Goal: Task Accomplishment & Management: Manage account settings

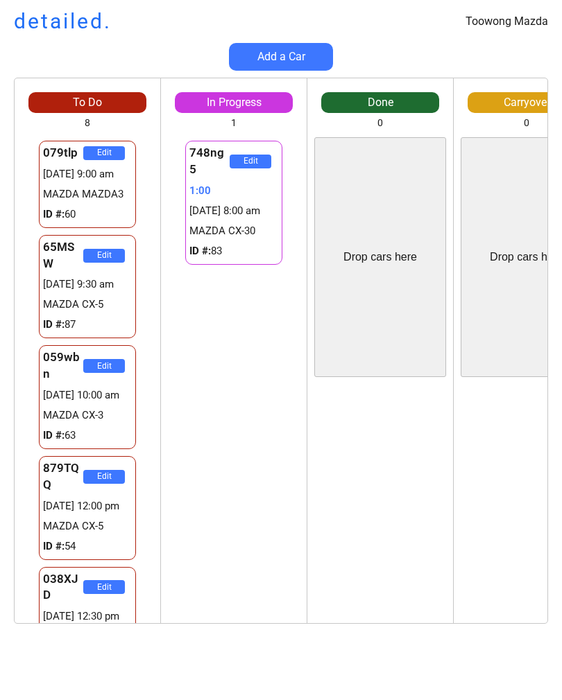
click at [296, 65] on button "Add a Car" at bounding box center [281, 57] width 104 height 28
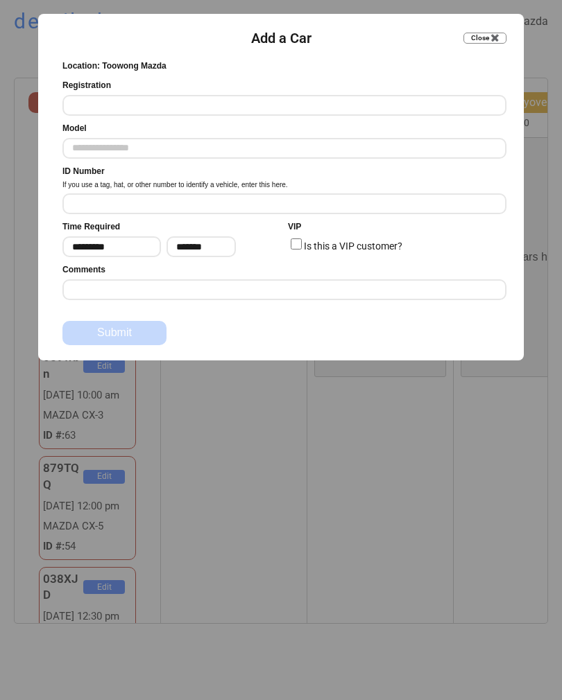
click at [273, 111] on input "input" at bounding box center [284, 105] width 444 height 21
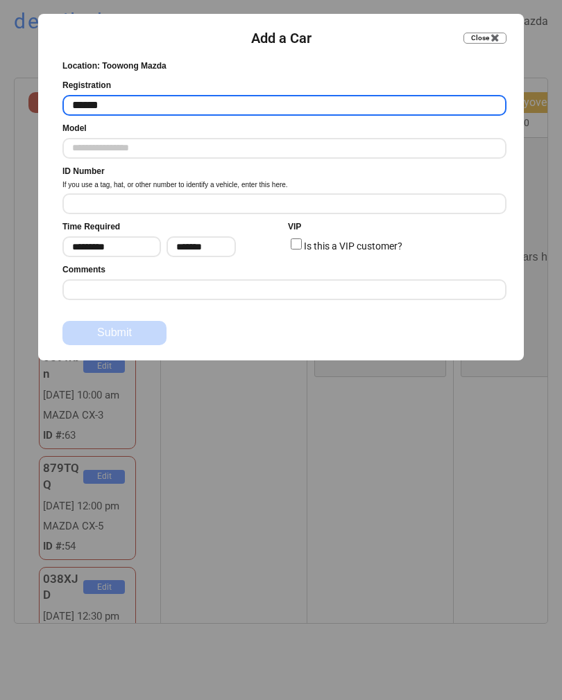
type input "******"
click at [312, 154] on input "text" at bounding box center [284, 148] width 444 height 21
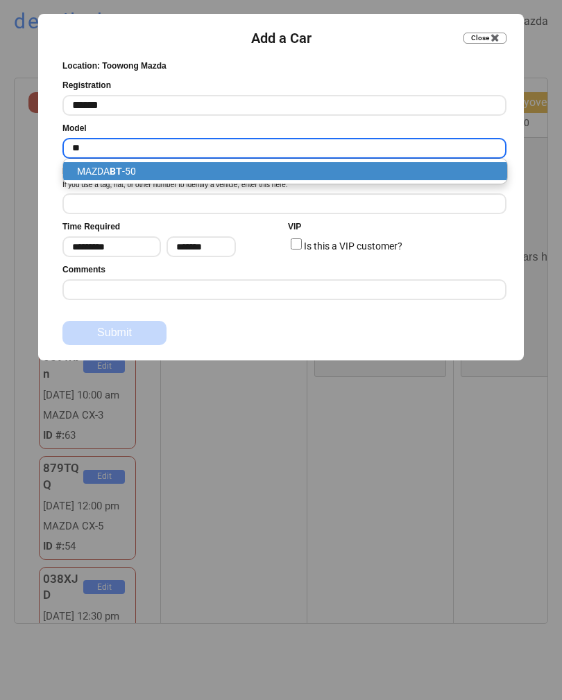
click at [286, 166] on p "MAZDA BT -50" at bounding box center [285, 171] width 444 height 18
type input "**********"
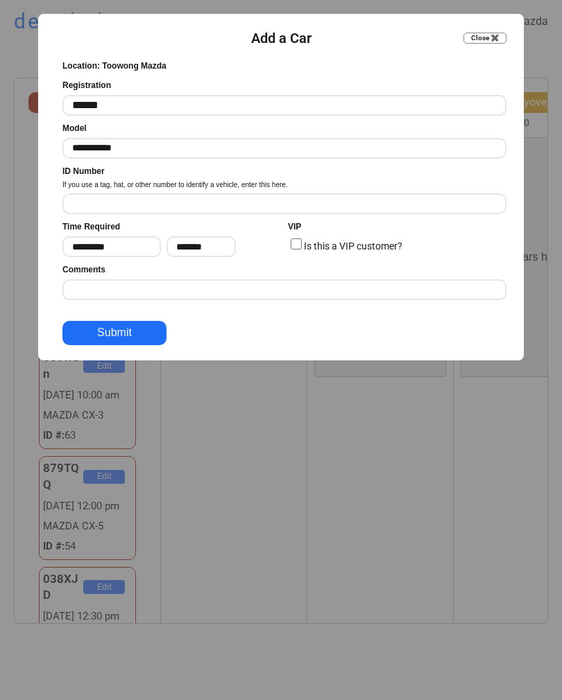
click at [337, 200] on input "input" at bounding box center [284, 204] width 444 height 21
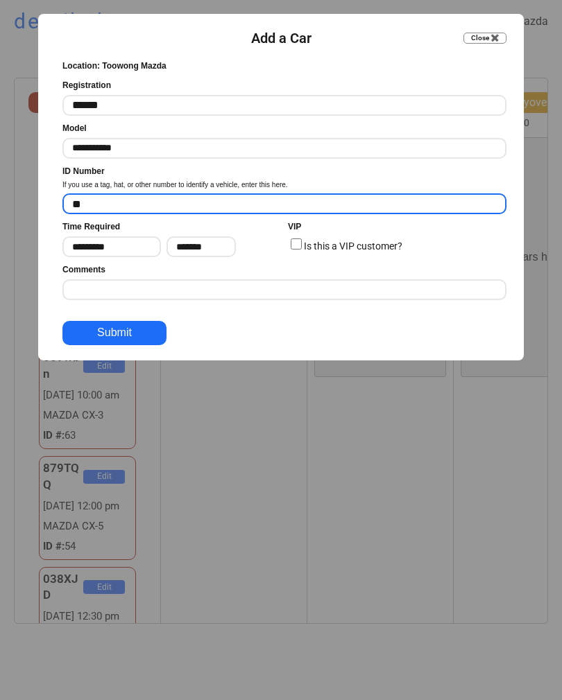
type input "**"
click at [139, 329] on button "Submit" at bounding box center [114, 333] width 104 height 24
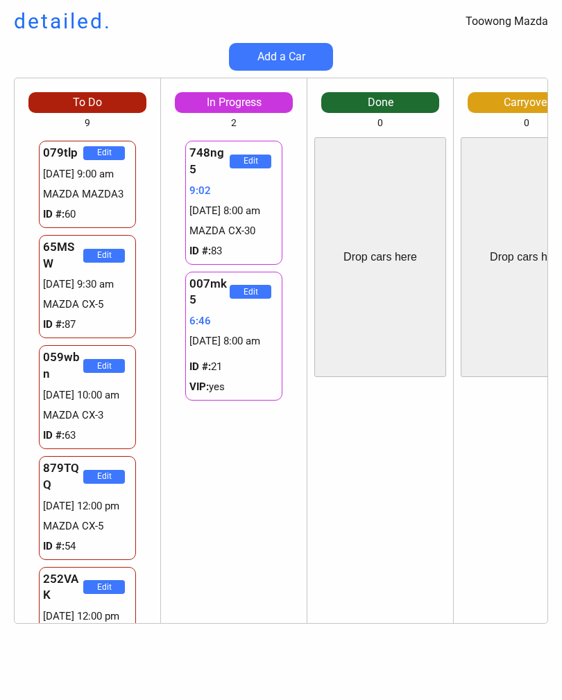
scroll to position [653, 0]
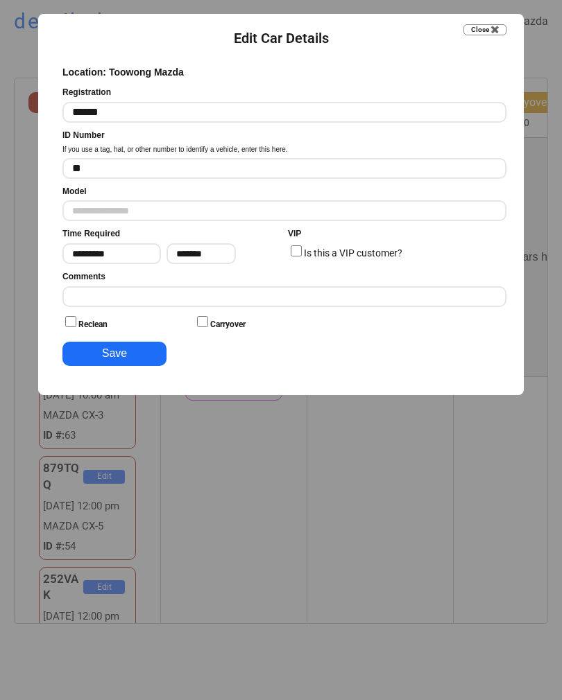
click at [392, 293] on input "input" at bounding box center [284, 296] width 444 height 21
click at [391, 303] on input "input" at bounding box center [284, 296] width 444 height 21
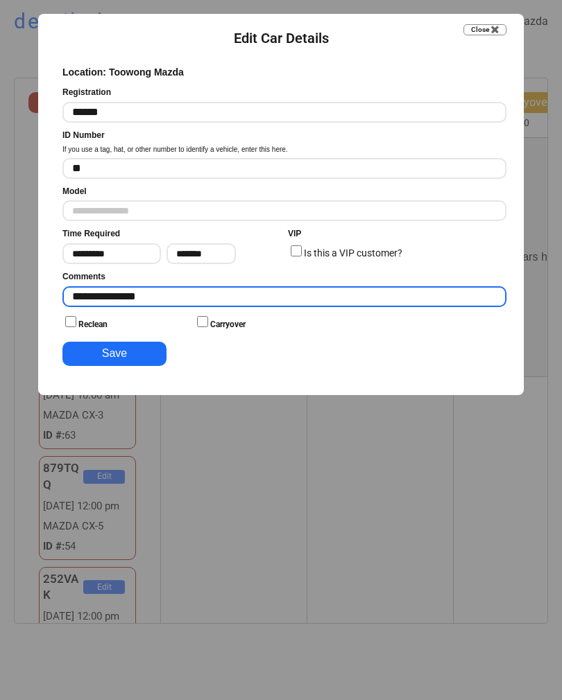
type input "**********"
click at [148, 356] on button "Save" at bounding box center [114, 354] width 104 height 24
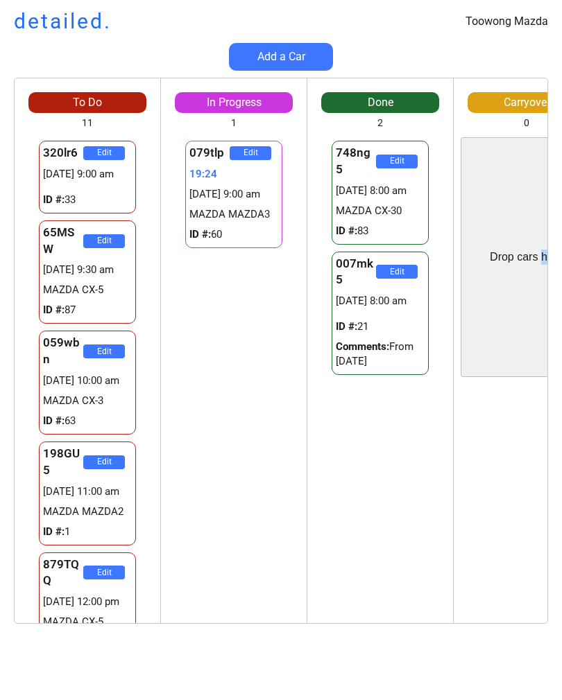
click at [273, 402] on div "079tlp Edit 19:24 [DATE] 9:00 am MAZDA MAZDA3 ID #: 60 079tlp Edit 19:24 [DATE]…" at bounding box center [234, 380] width 146 height 486
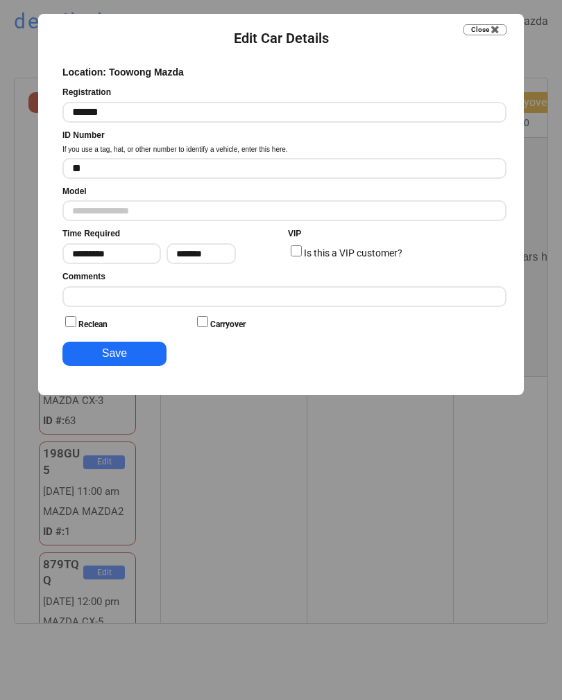
click at [186, 291] on input "input" at bounding box center [284, 296] width 444 height 21
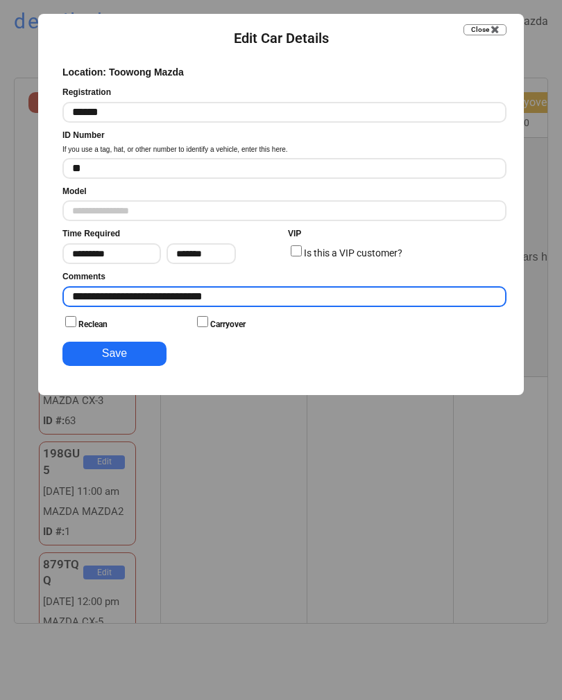
type input "**********"
click at [141, 356] on button "Save" at bounding box center [114, 354] width 104 height 24
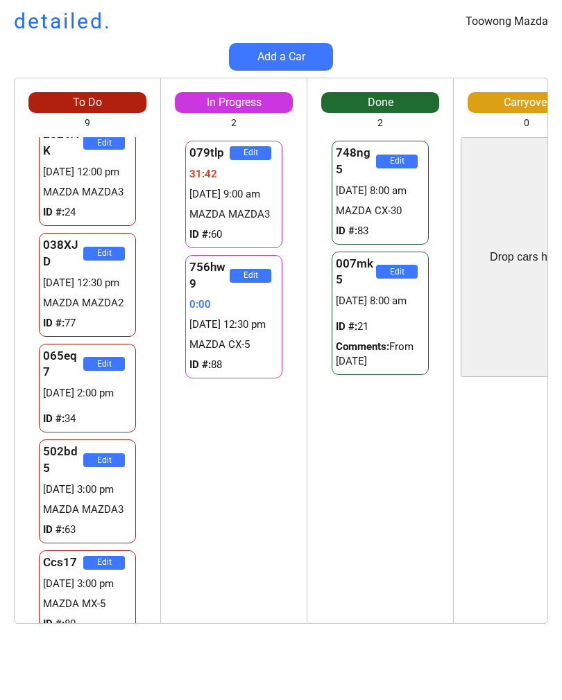
scroll to position [438, 0]
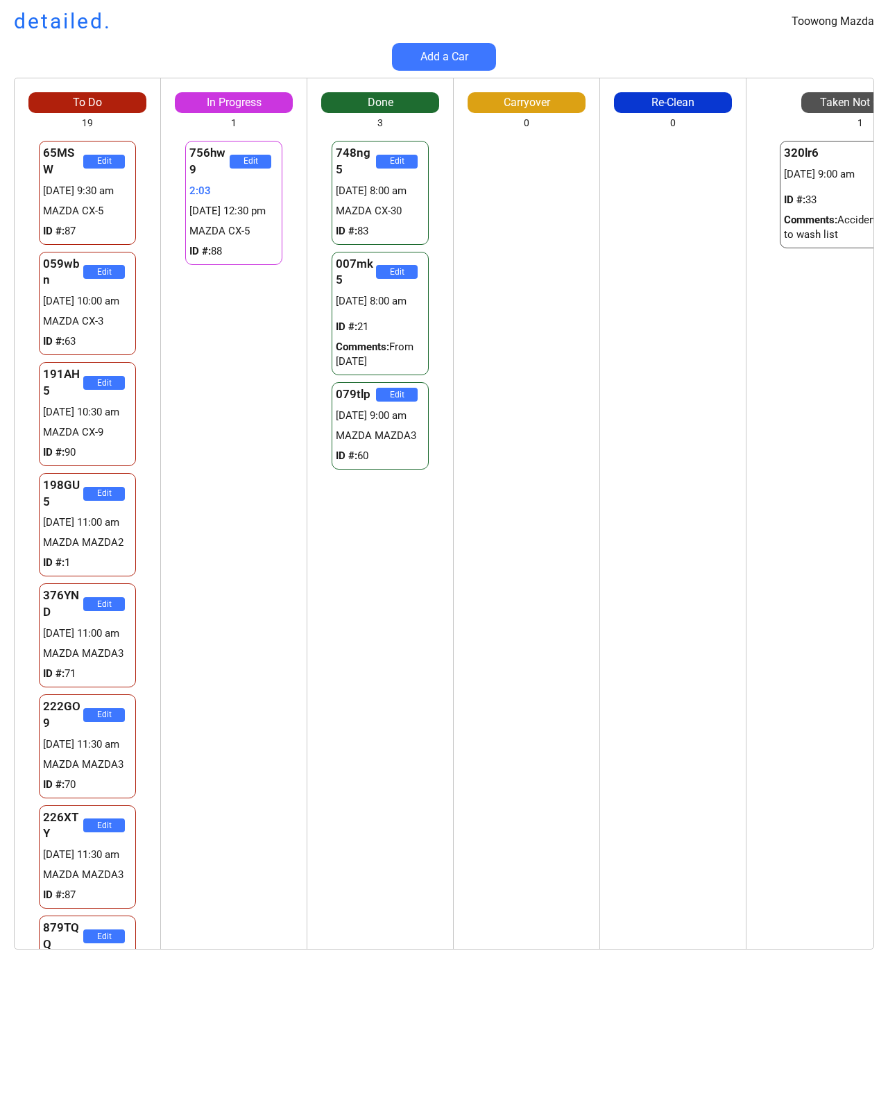
scroll to position [203, 163]
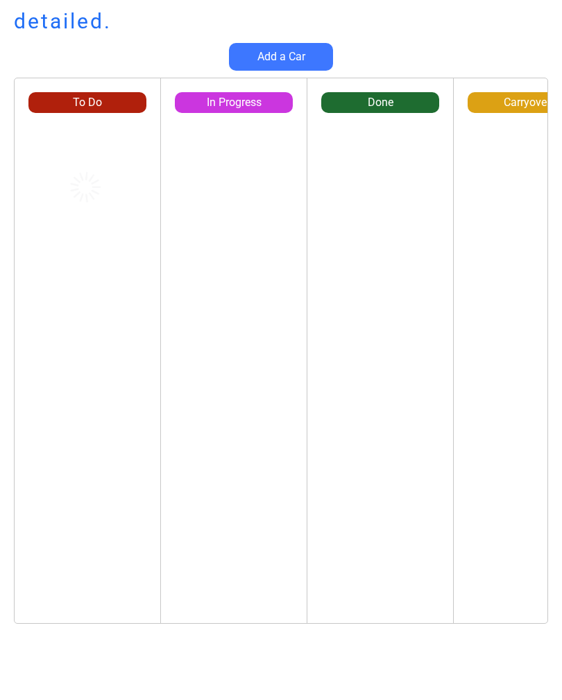
scroll to position [128, 103]
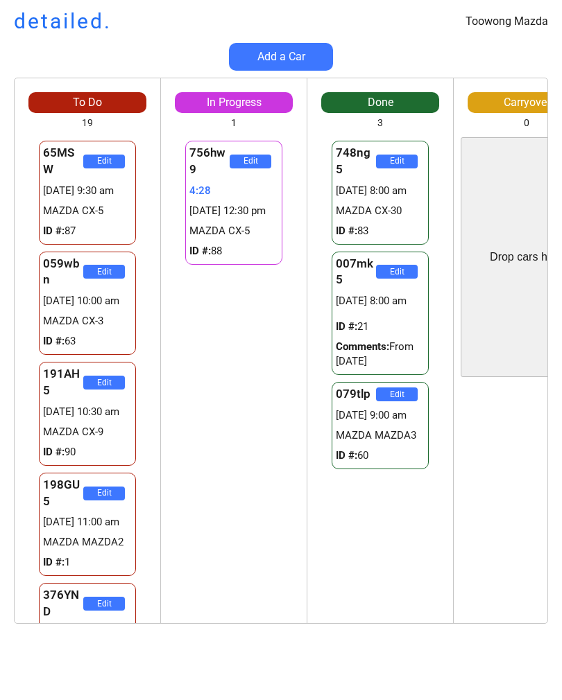
click at [275, 411] on div "756hw9 Edit 4:28 09/09 12:30 pm MAZDA CX-5 ID #: 88" at bounding box center [234, 380] width 146 height 486
click at [170, 408] on div "756hw9 Edit 5:07 09/09 12:30 pm MAZDA CX-5 ID #: 88" at bounding box center [234, 380] width 146 height 486
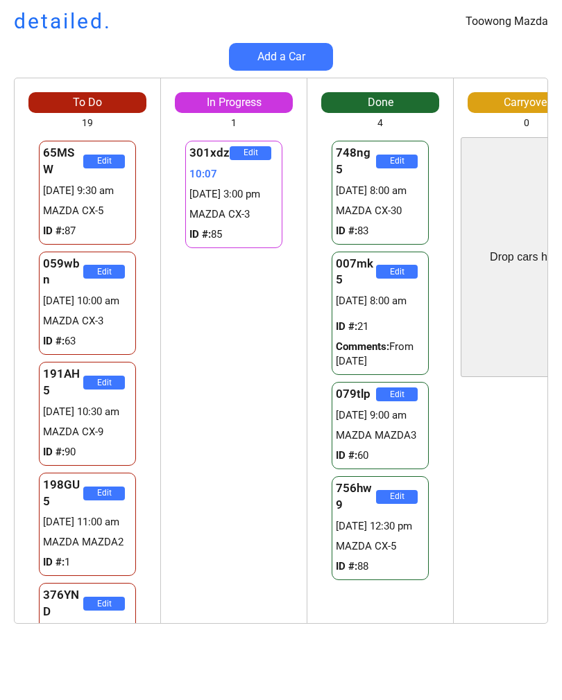
scroll to position [0, 0]
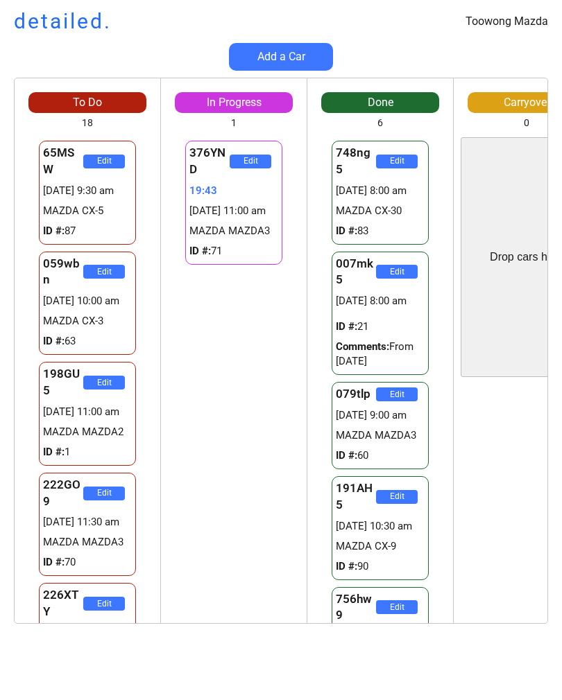
click at [561, 46] on html "Toowong Mazda detailed. Add a Car To Do 18 65MSW Edit [DATE] 9:30 am MAZDA CX-5…" at bounding box center [281, 350] width 562 height 700
click at [546, 9] on div "Toowong Mazda detailed." at bounding box center [281, 21] width 562 height 29
click at [268, 504] on div "376YND Edit 26:00 [DATE] 11:00 am MAZDA MAZDA3 ID #: 71" at bounding box center [234, 380] width 146 height 486
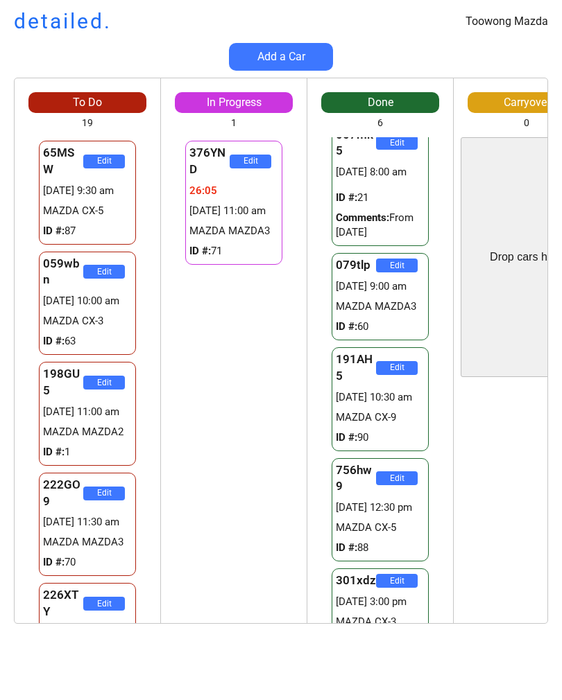
scroll to position [144, 0]
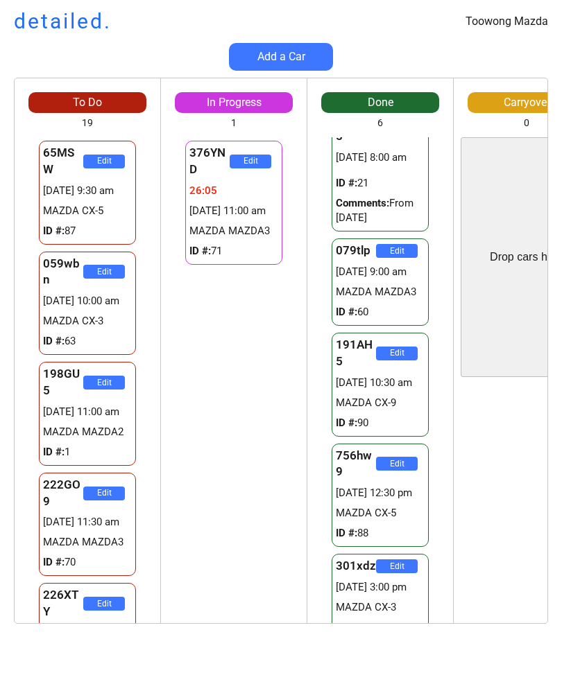
click at [377, 676] on div "Toowong Mazda detailed. Add a Car To Do 19 65MSW Edit 09/09 9:30 am MAZDA CX-5 …" at bounding box center [281, 350] width 562 height 700
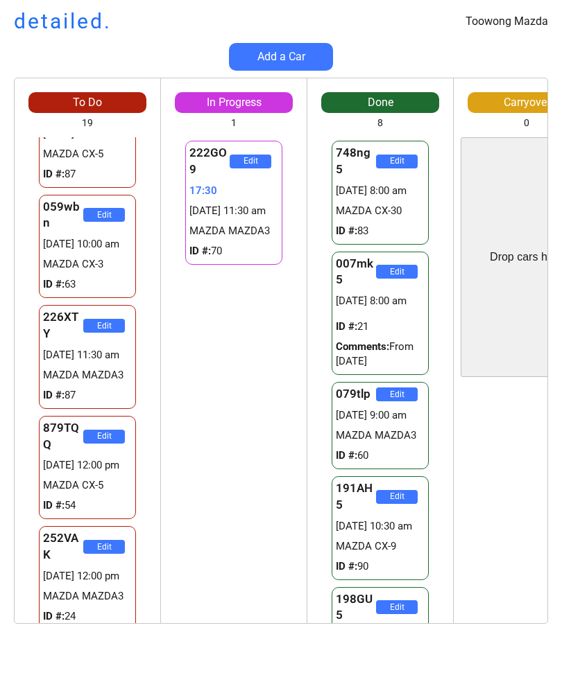
scroll to position [55, 0]
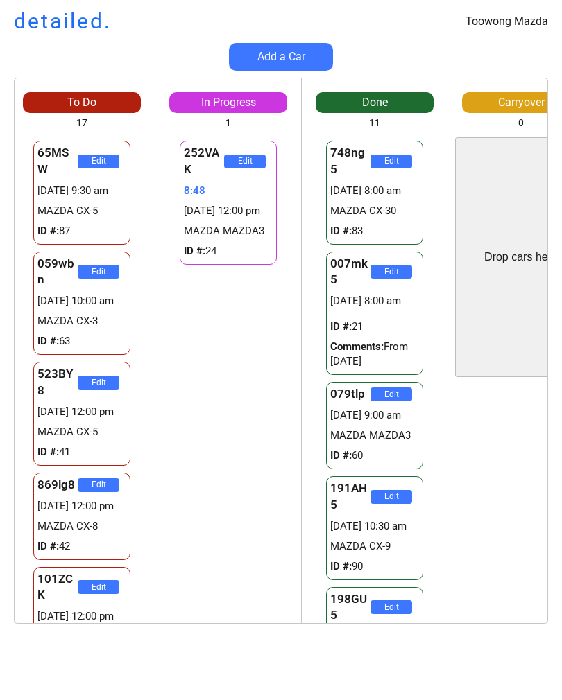
scroll to position [0, 3]
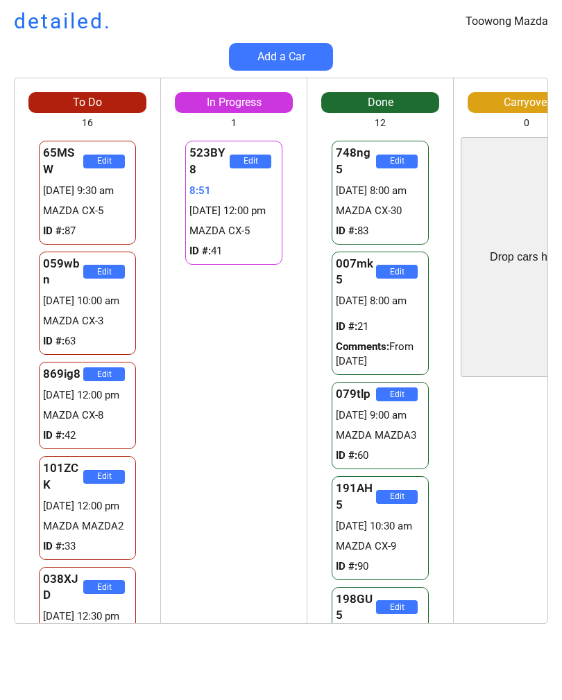
click at [534, 201] on div "Drop cars here" at bounding box center [527, 257] width 132 height 240
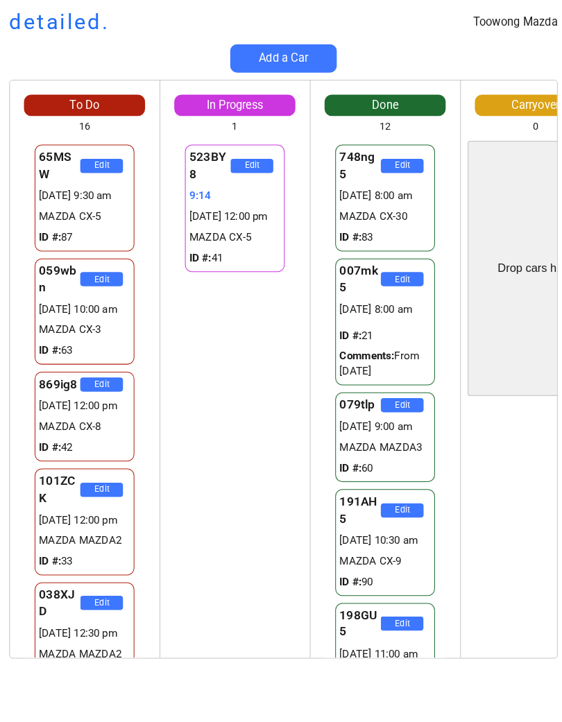
click at [436, 25] on div "Toowong Mazda detailed." at bounding box center [281, 21] width 562 height 29
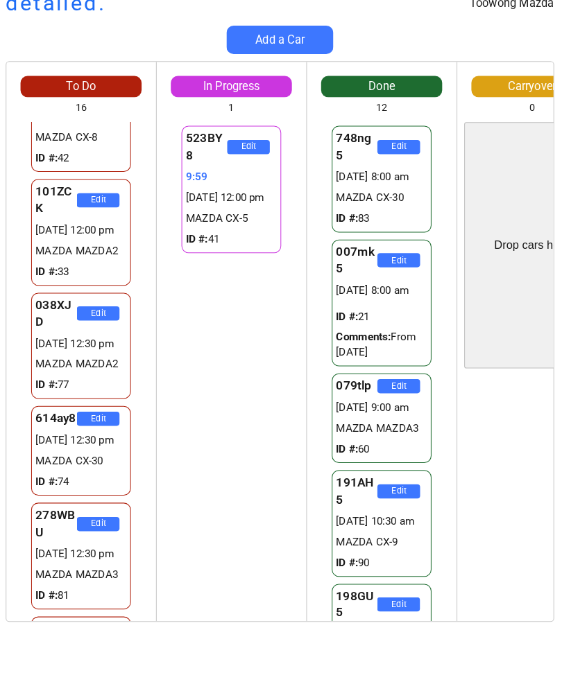
scroll to position [280, 0]
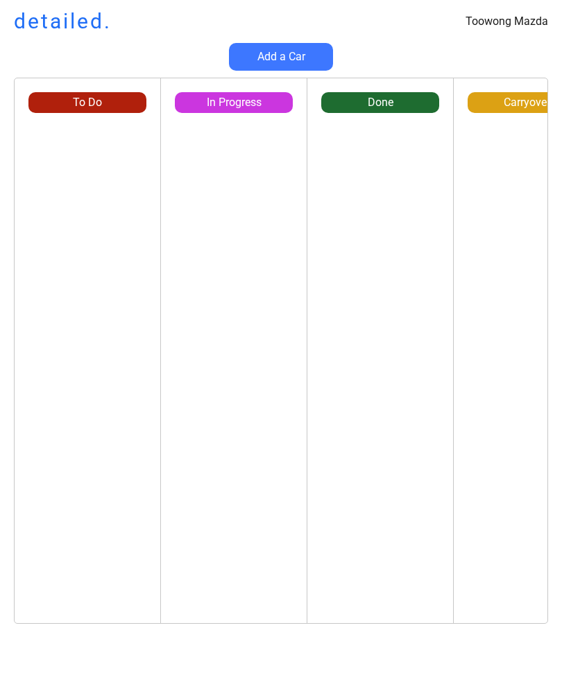
scroll to position [18, 8]
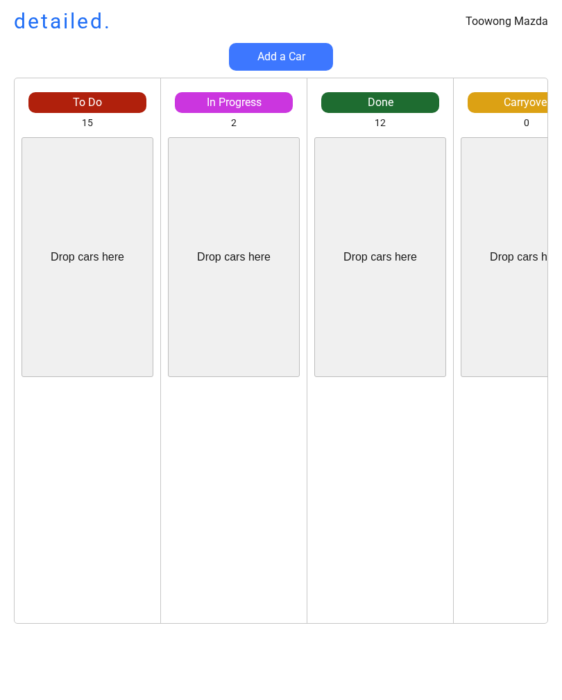
scroll to position [18, 8]
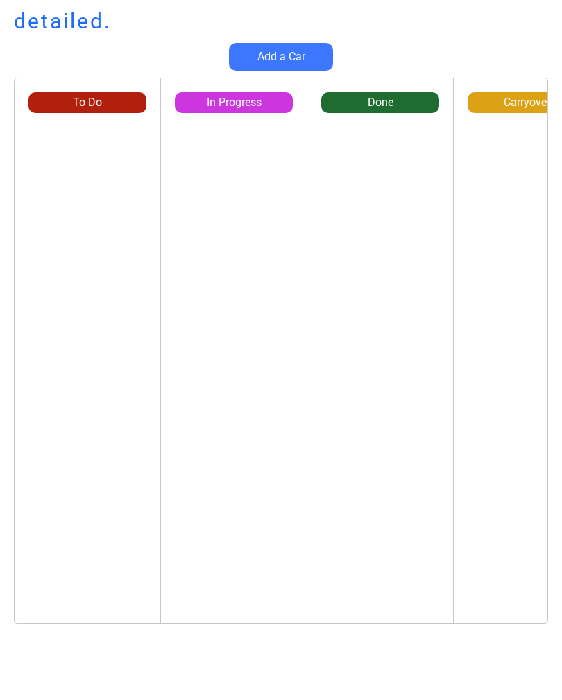
scroll to position [18, 8]
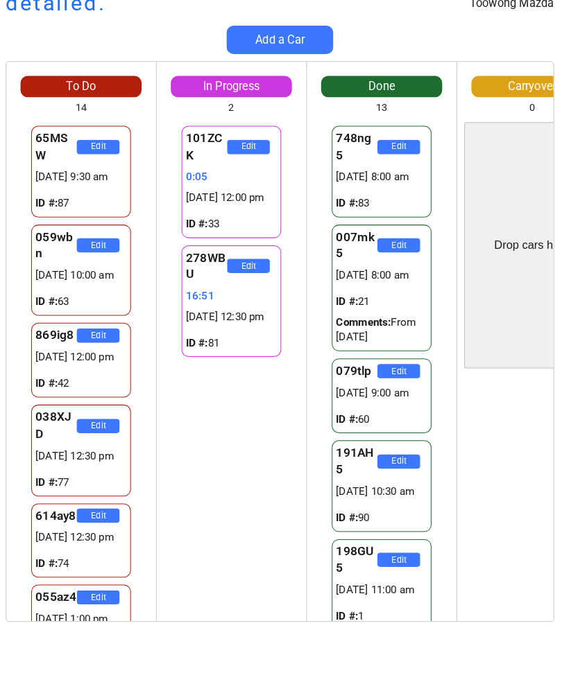
scroll to position [18, 8]
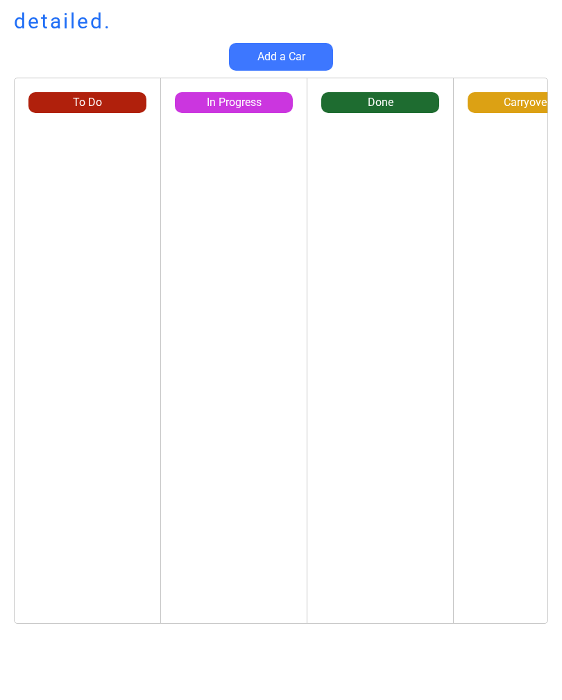
scroll to position [18, 8]
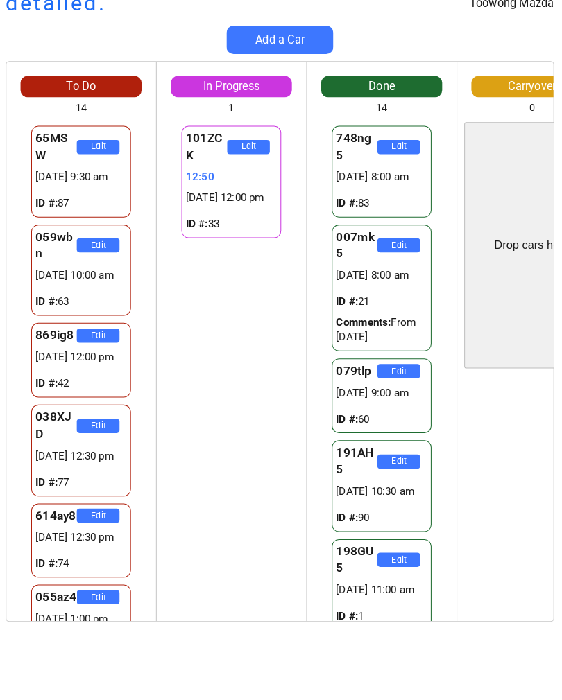
scroll to position [18, 8]
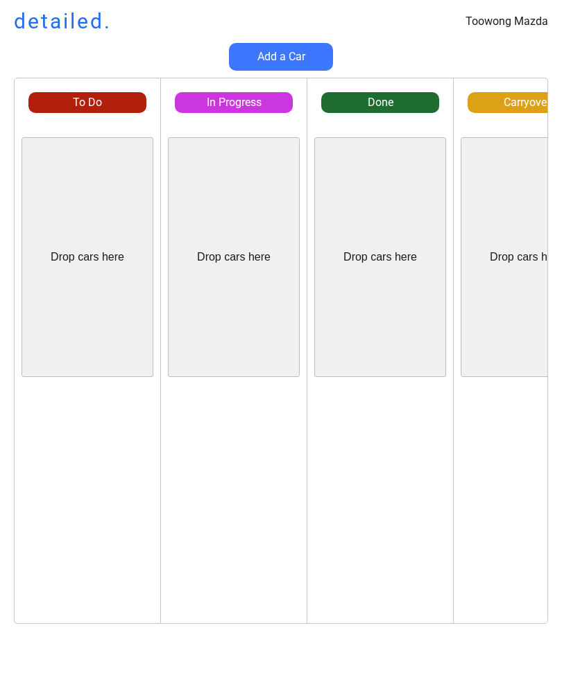
scroll to position [18, 8]
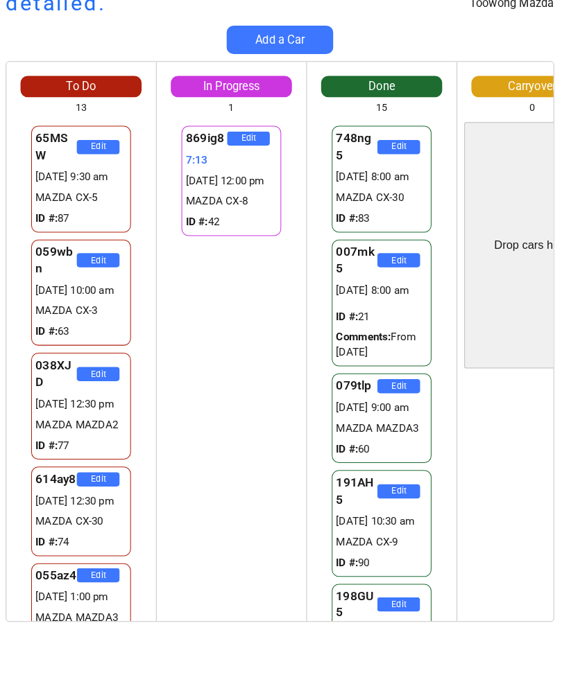
click at [28, 470] on div "614ay8 Edit 09/09 12:30 pm MAZDA CX-30 ID #: 74" at bounding box center [87, 517] width 118 height 94
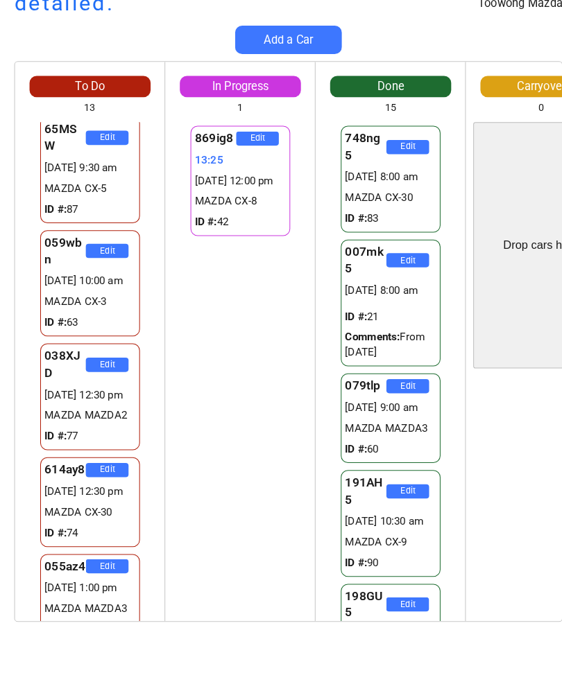
scroll to position [10, 0]
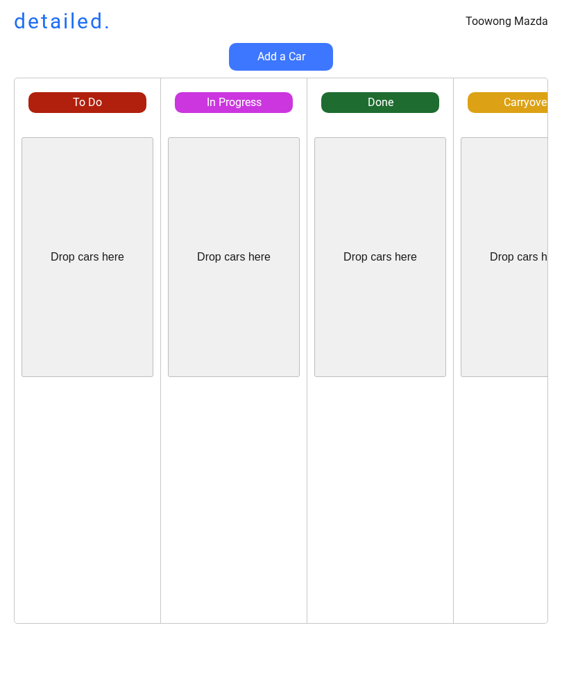
scroll to position [18, 0]
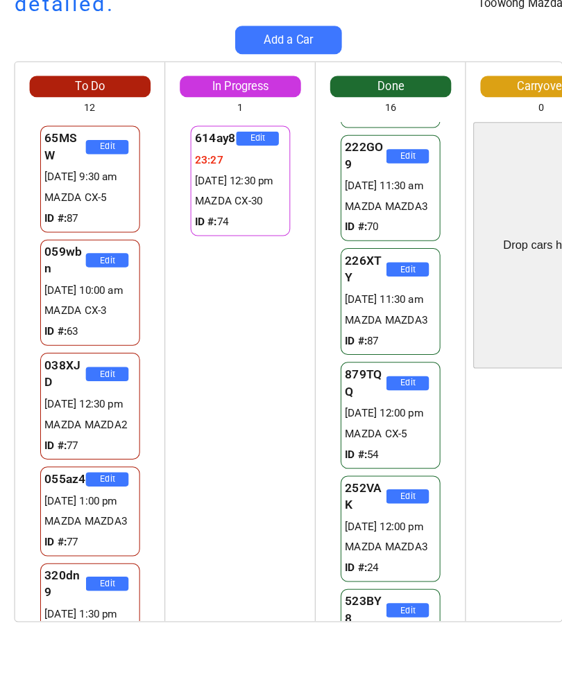
click at [522, 175] on div "Drop cars here" at bounding box center [527, 257] width 132 height 240
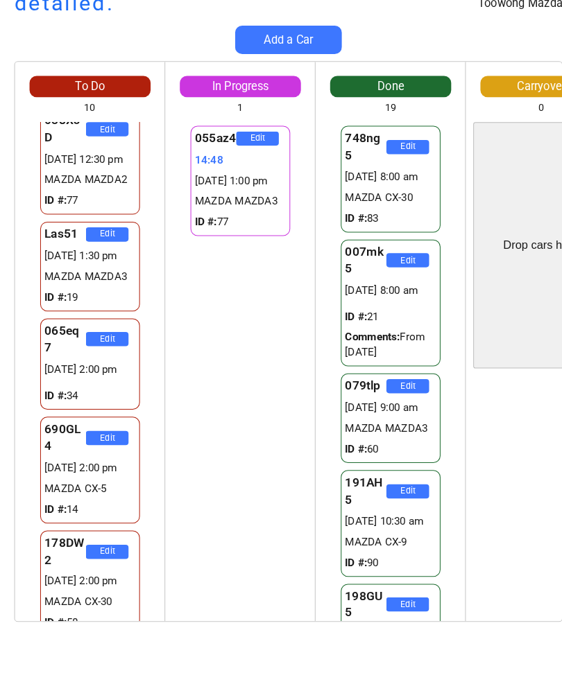
scroll to position [224, 0]
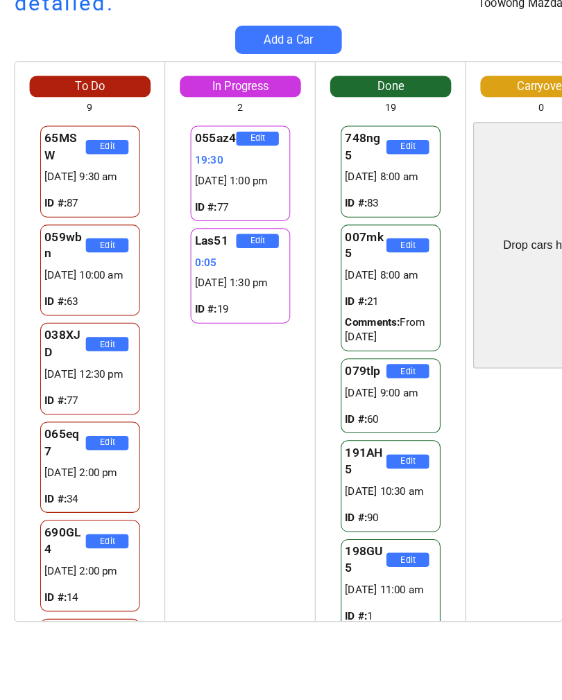
scroll to position [18, 0]
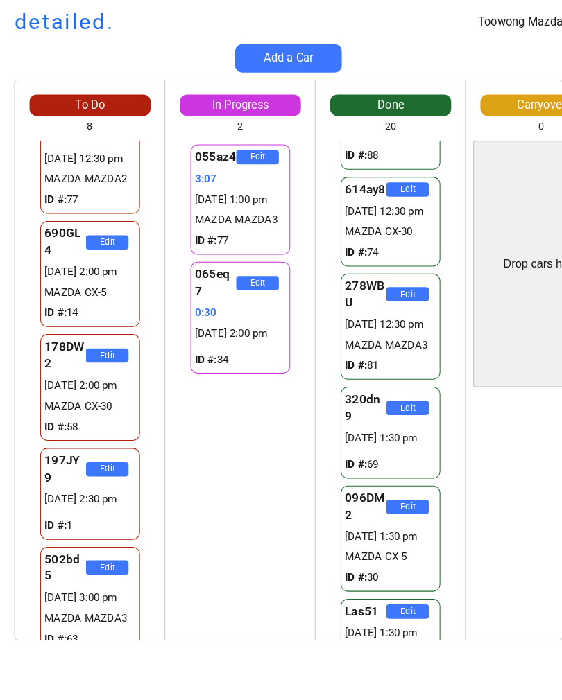
scroll to position [259, 0]
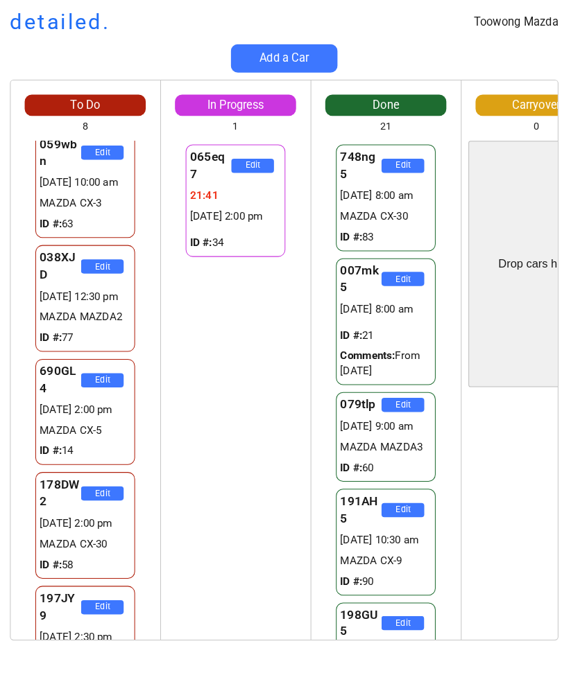
scroll to position [119, 0]
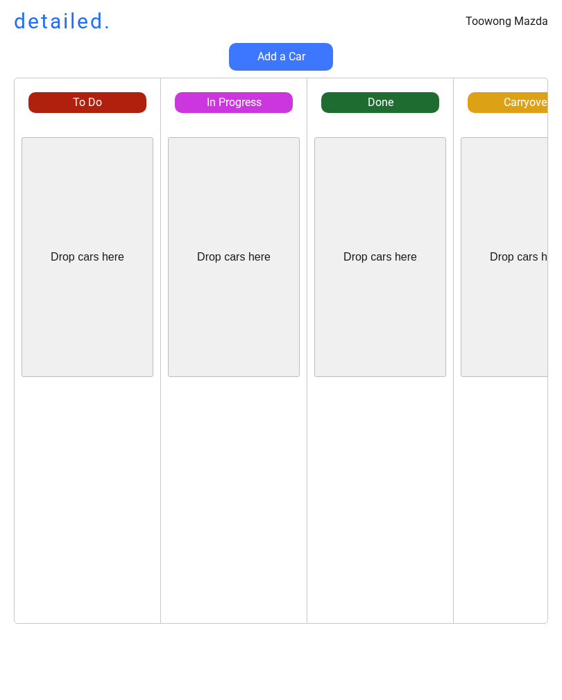
scroll to position [0, 4]
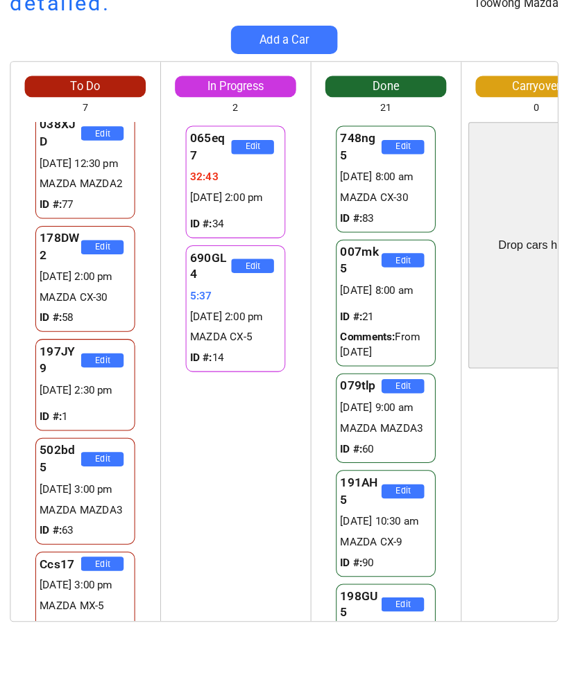
scroll to position [234, 0]
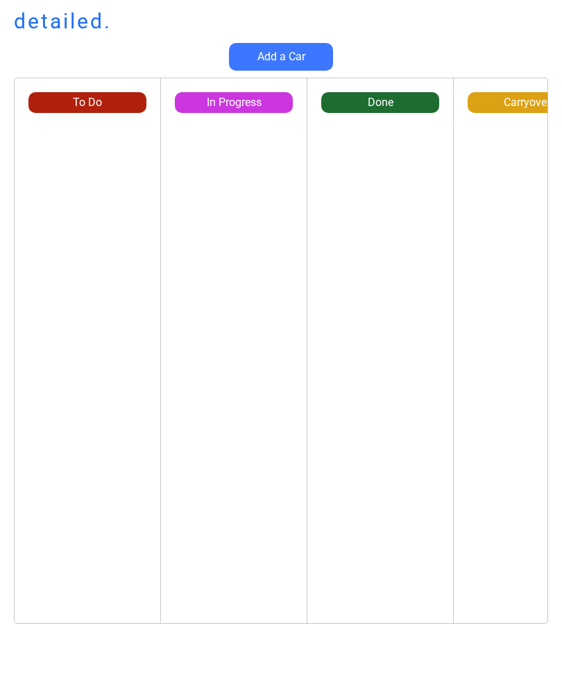
scroll to position [18, 4]
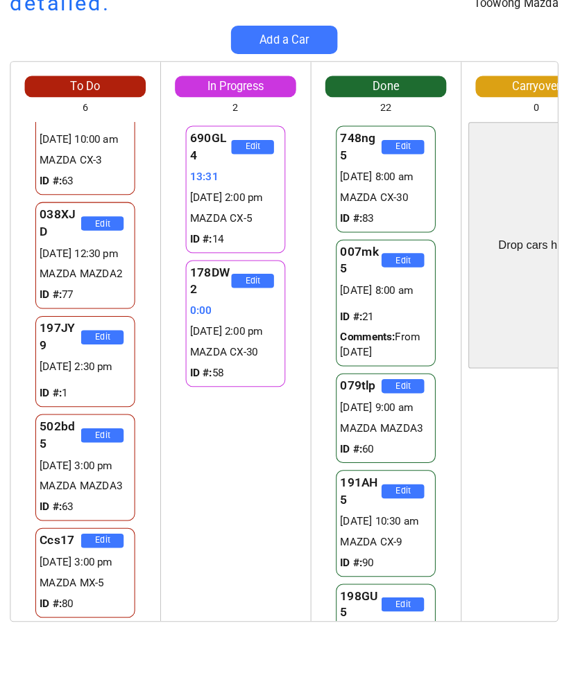
scroll to position [125, 0]
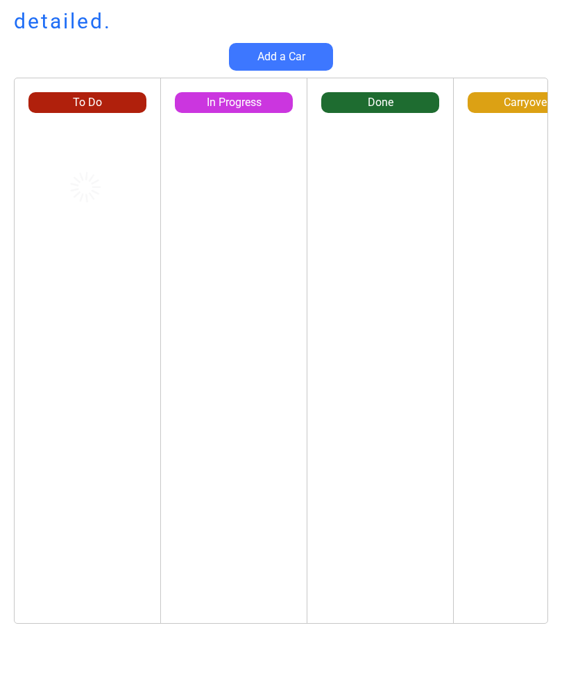
scroll to position [18, 4]
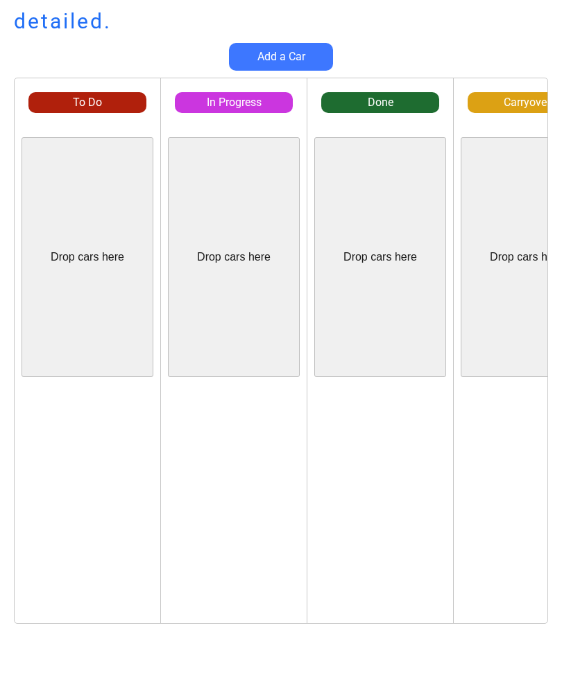
scroll to position [18, 4]
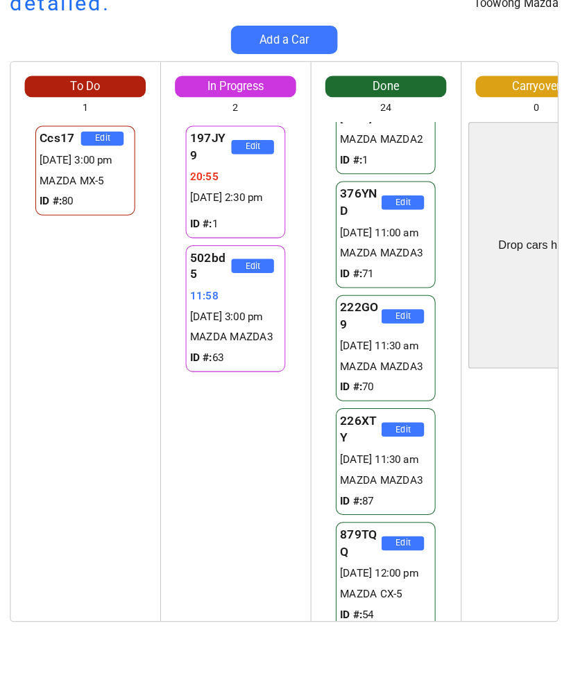
click at [542, 410] on div "Edit" at bounding box center [527, 504] width 146 height 240
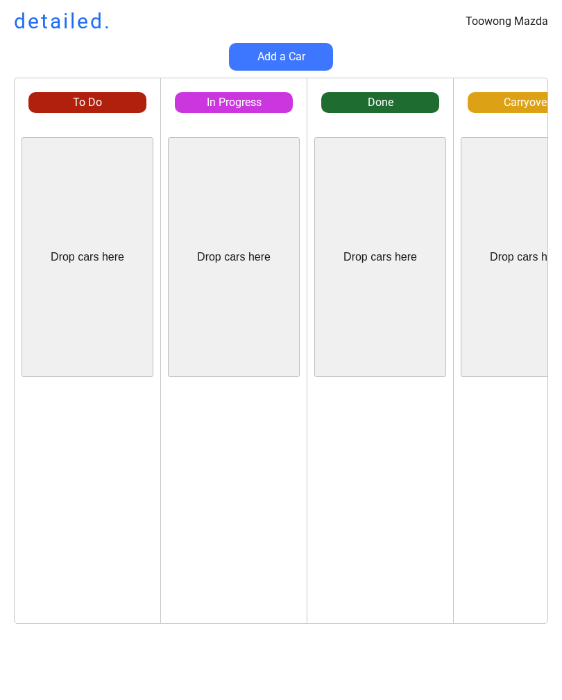
scroll to position [18, 4]
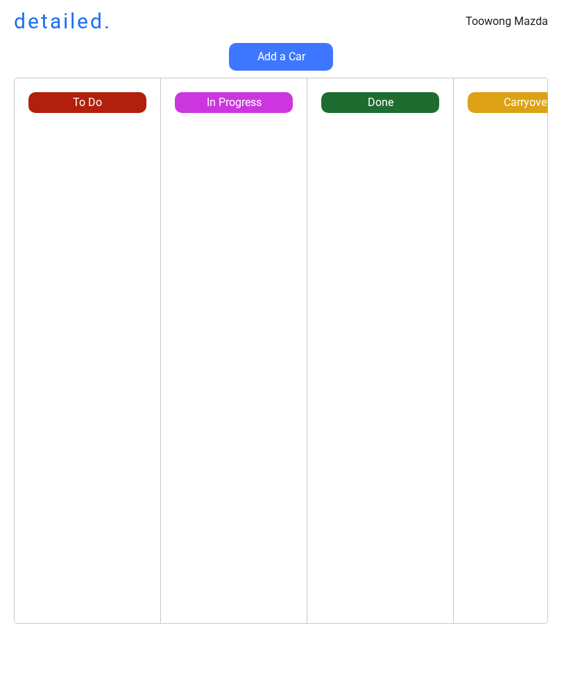
scroll to position [18, 4]
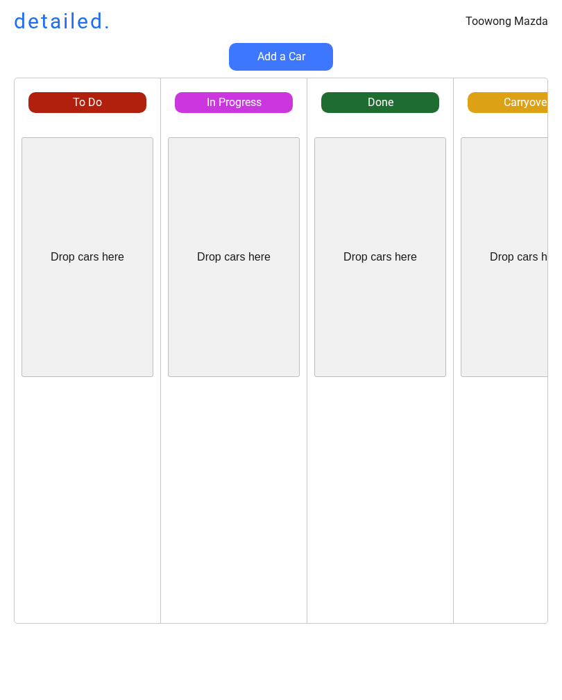
scroll to position [18, 4]
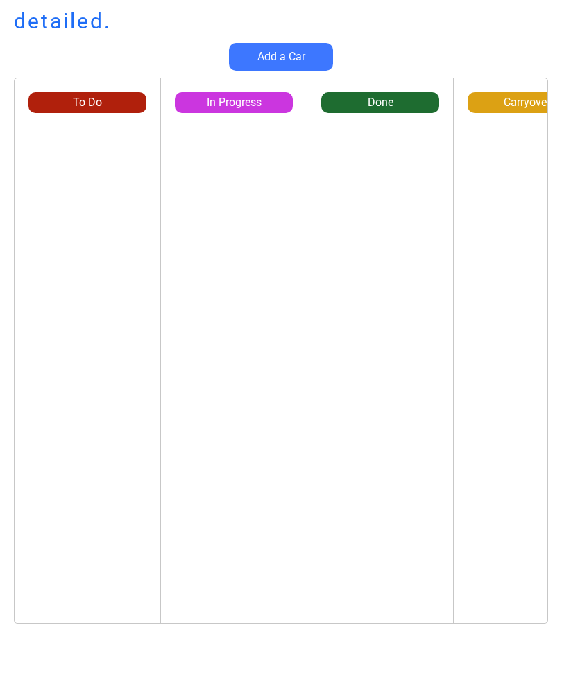
scroll to position [18, 4]
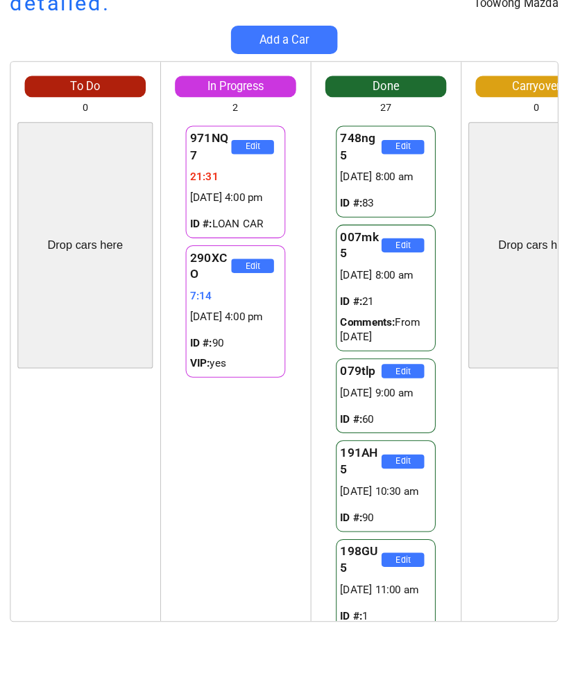
scroll to position [18, 4]
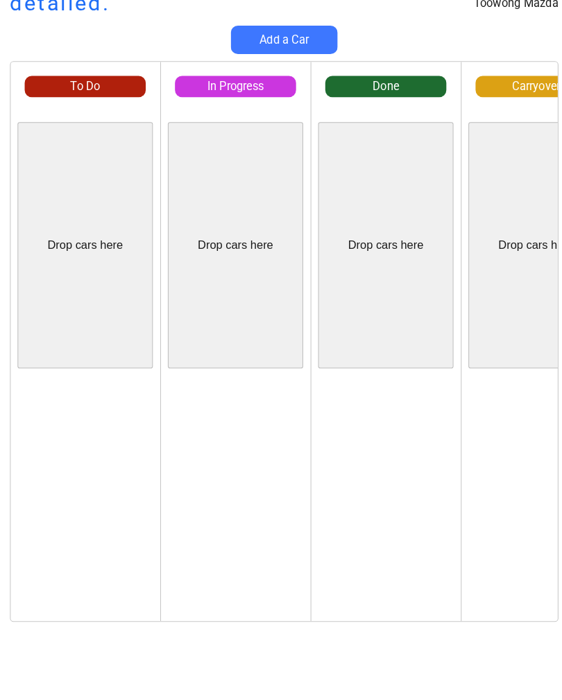
scroll to position [18, 4]
